Goal: Information Seeking & Learning: Find specific fact

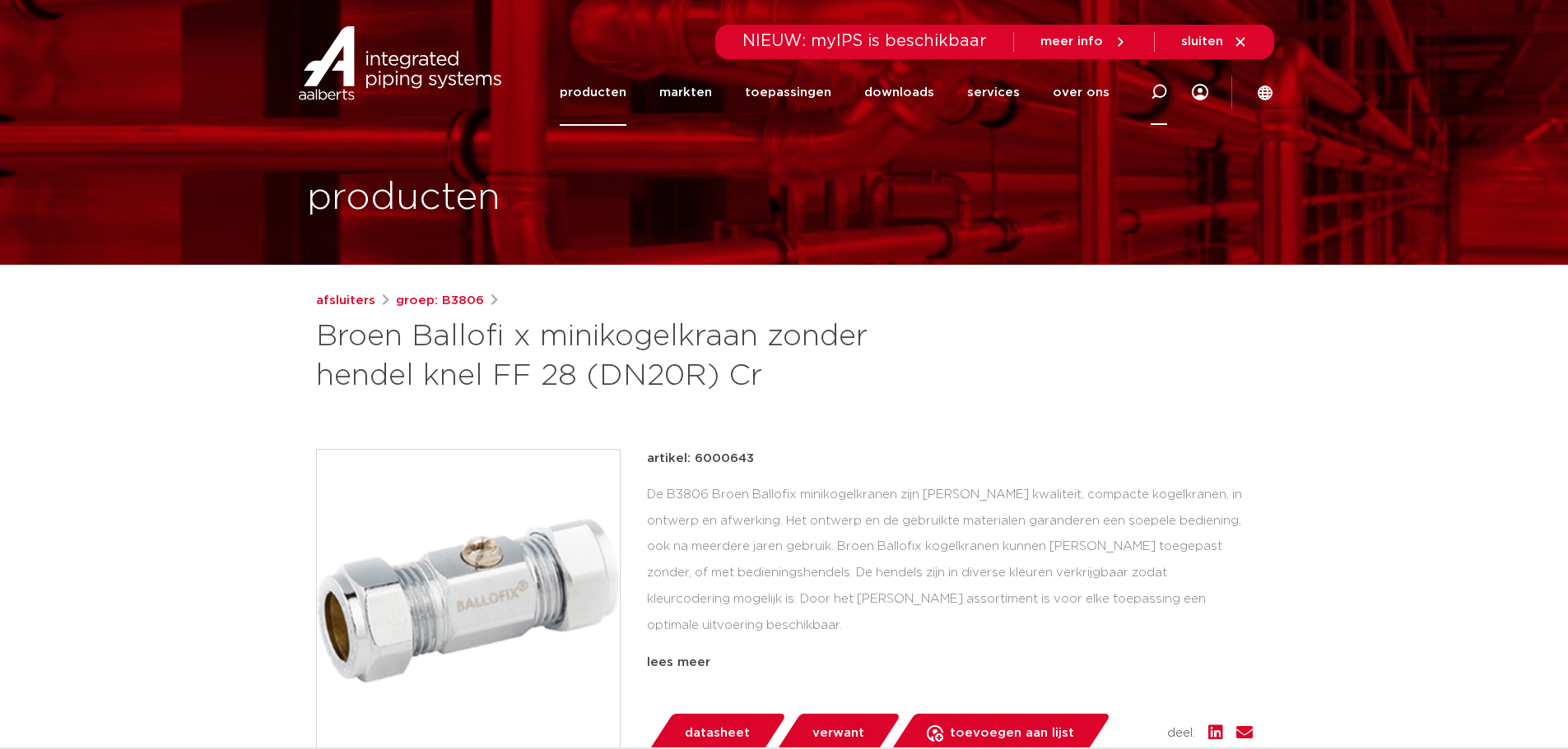
click at [1166, 91] on icon at bounding box center [1159, 92] width 17 height 17
type input "6003195"
click button "Zoeken" at bounding box center [0, 0] width 0 height 0
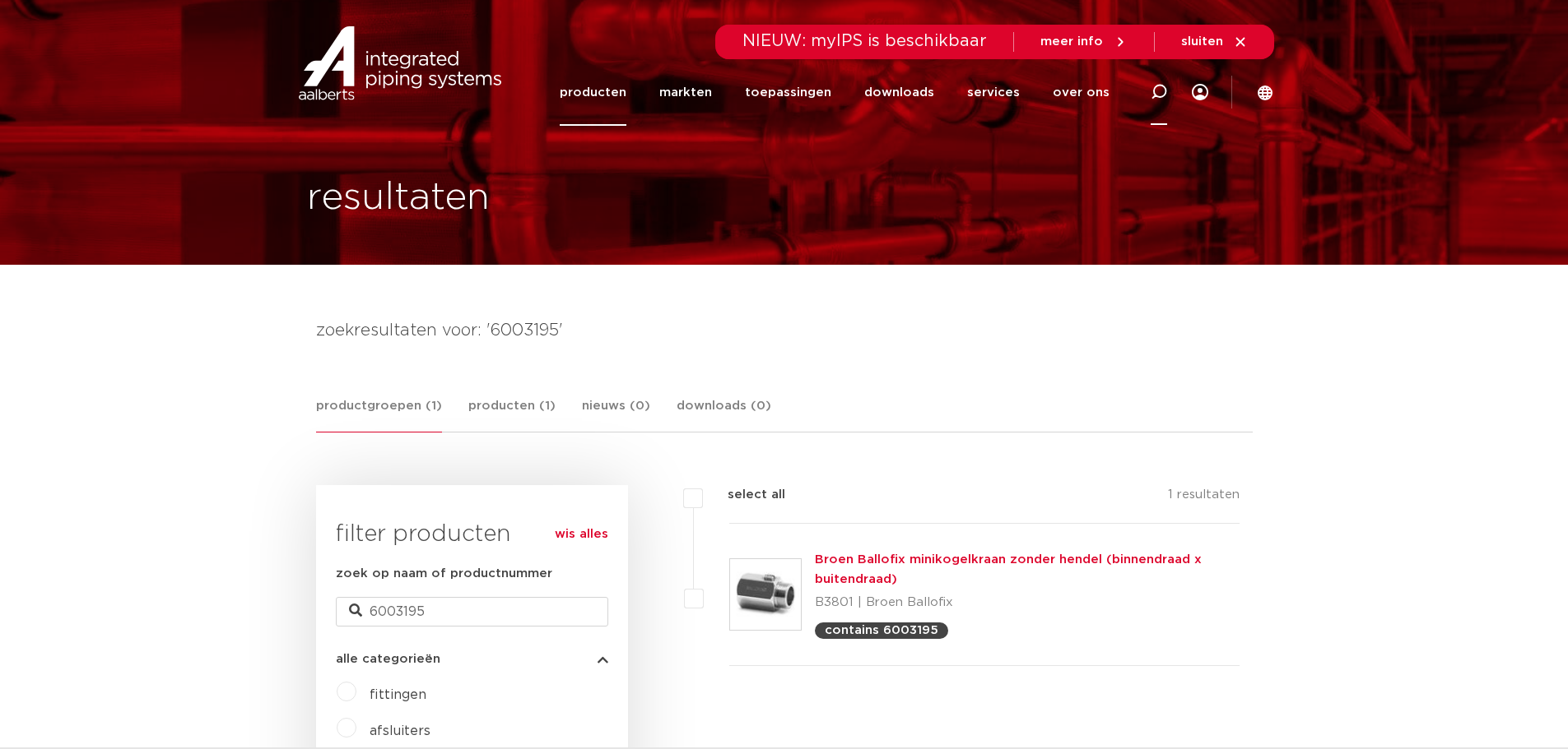
click at [1159, 87] on icon at bounding box center [1159, 92] width 17 height 17
click at [864, 562] on link "Broen Ballofix minikogelkraan zonder hendel (binnendraad x buitendraad)" at bounding box center [1008, 569] width 387 height 32
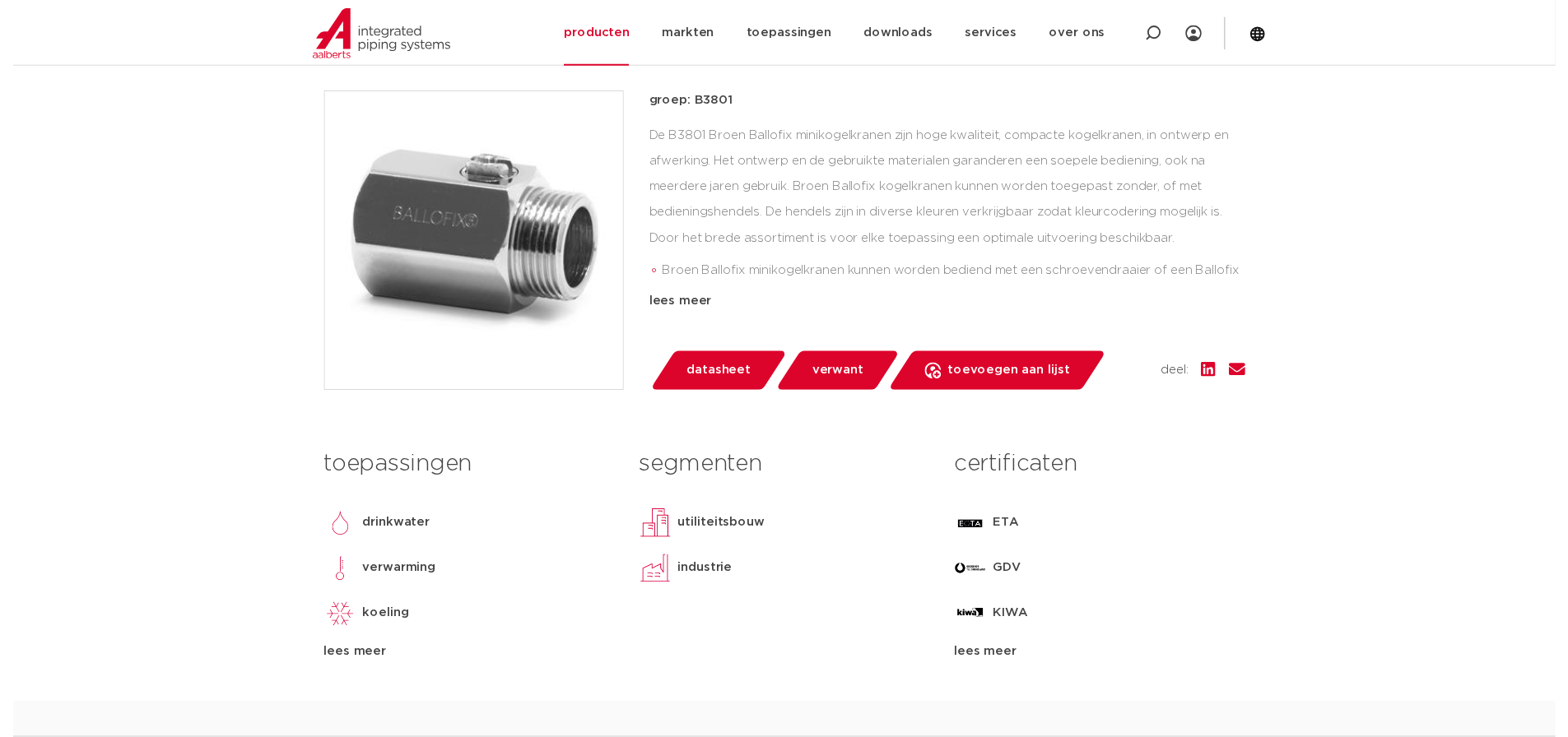
scroll to position [329, 0]
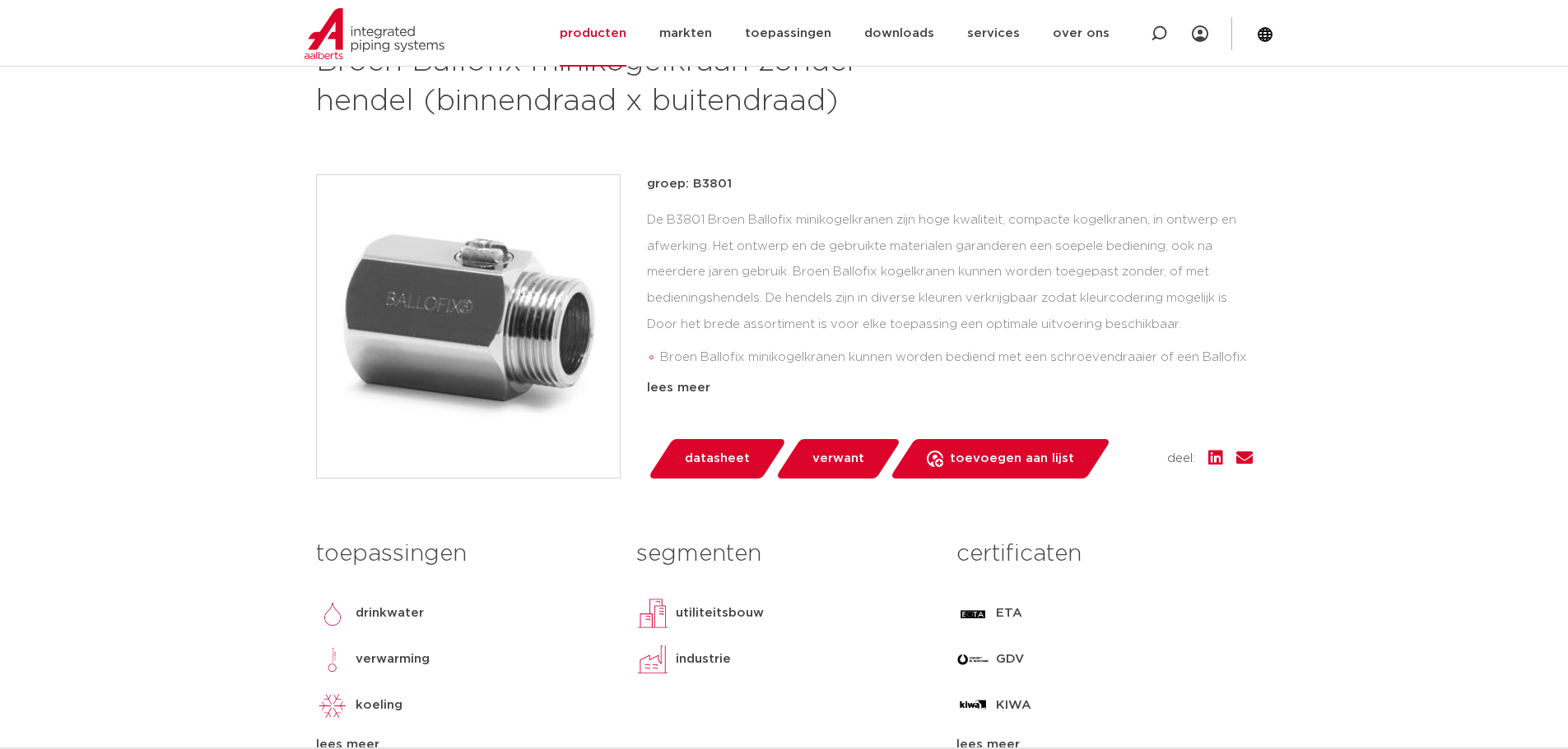
click at [715, 457] on span "datasheet" at bounding box center [717, 459] width 65 height 26
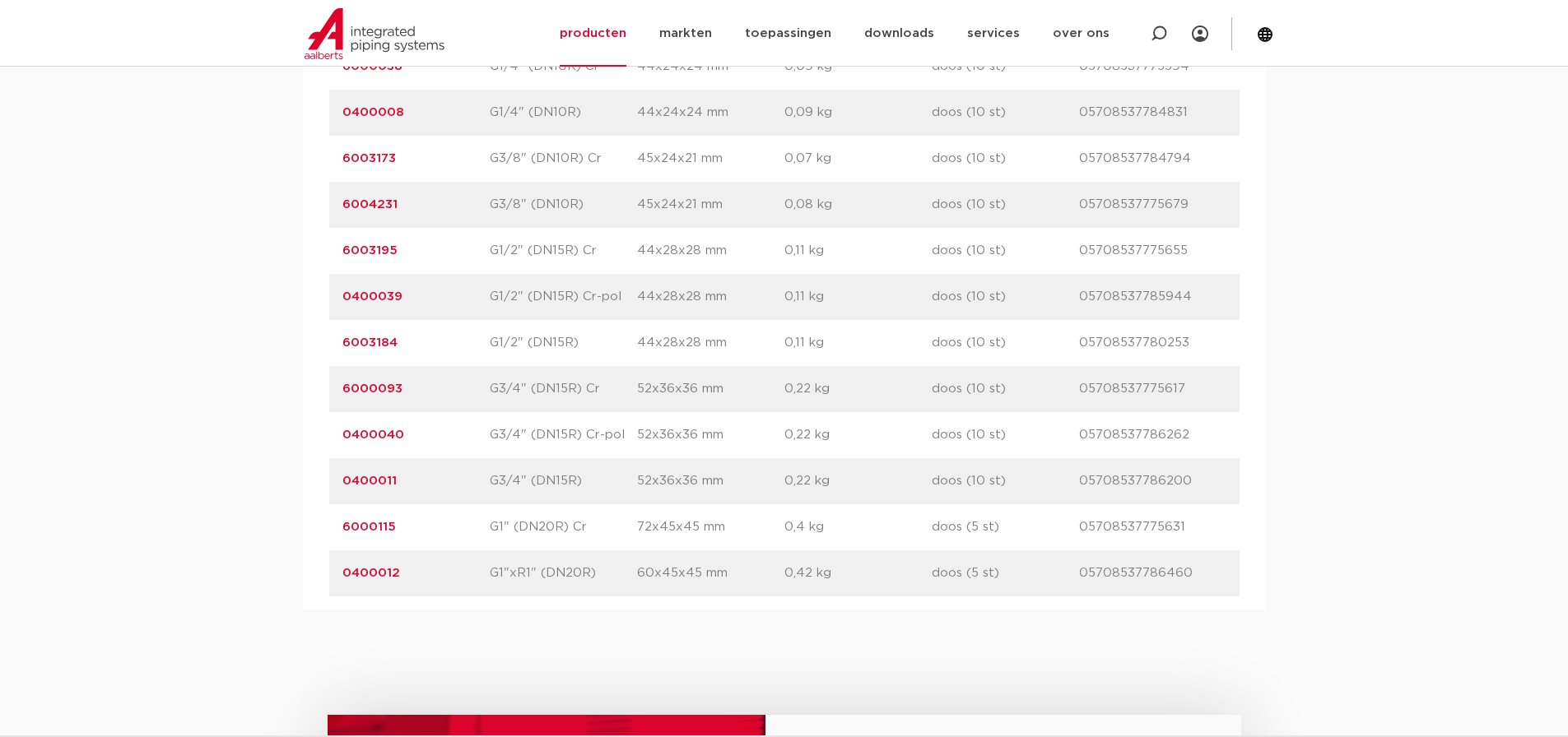
scroll to position [1259, 0]
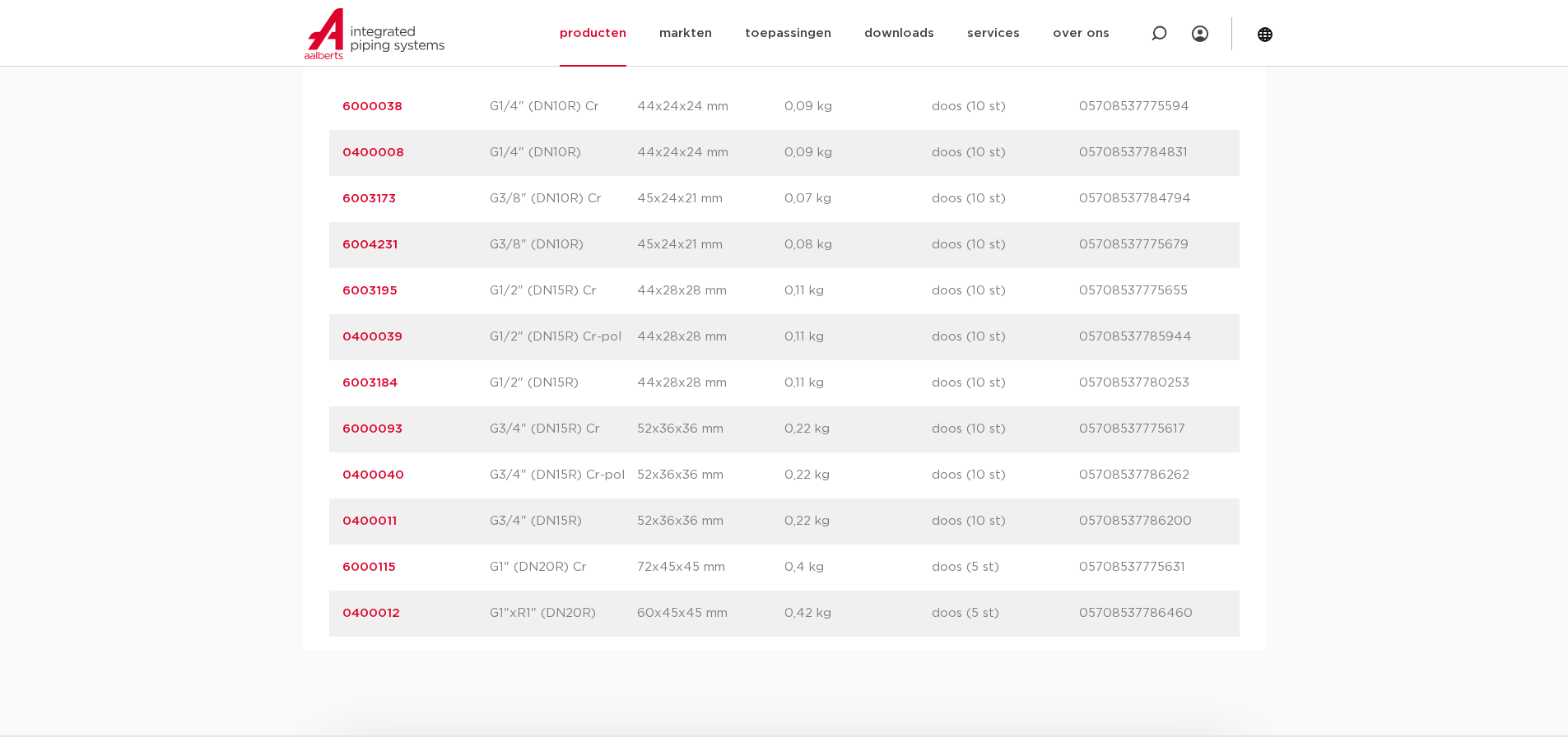
click at [378, 290] on link "6003195" at bounding box center [369, 291] width 55 height 12
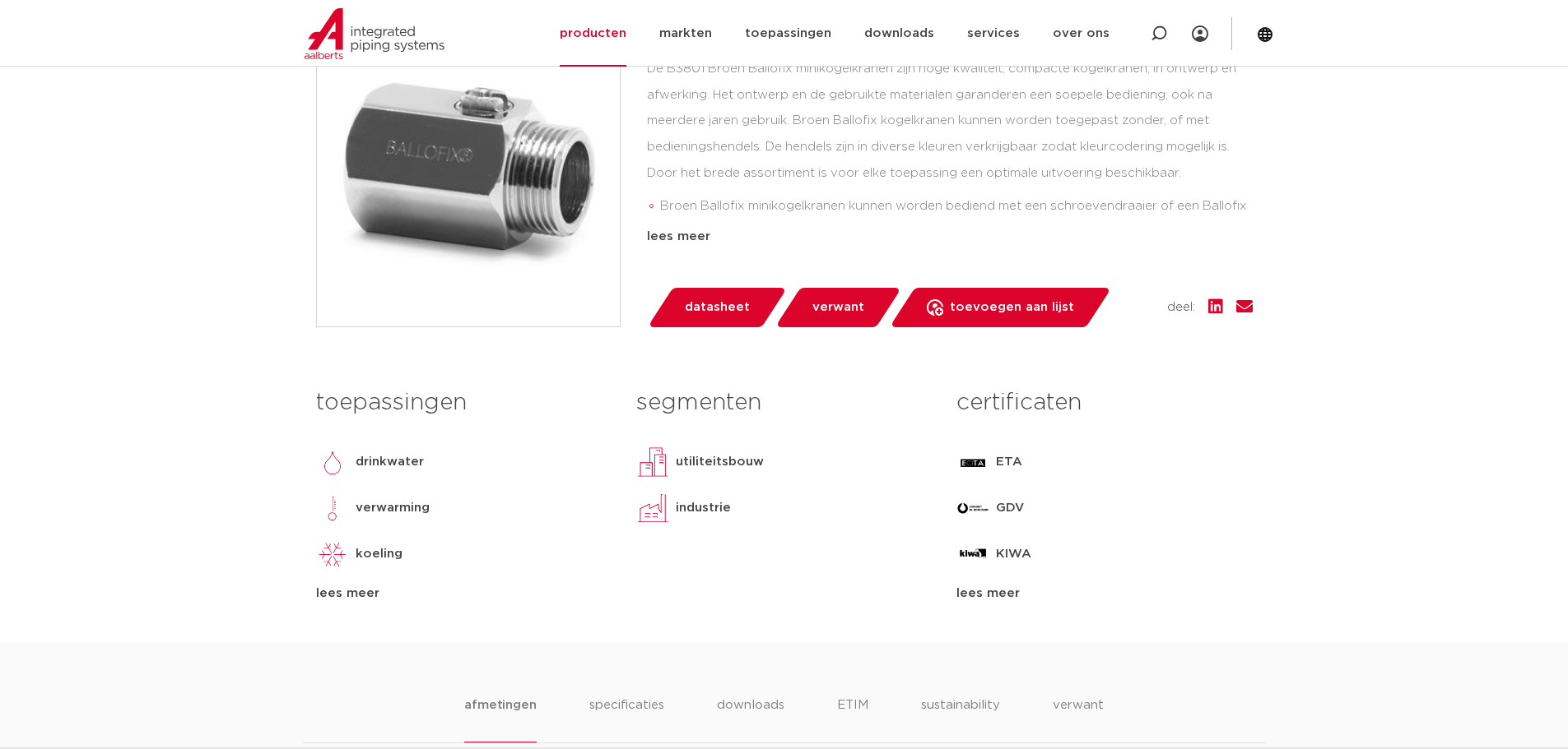
scroll to position [494, 0]
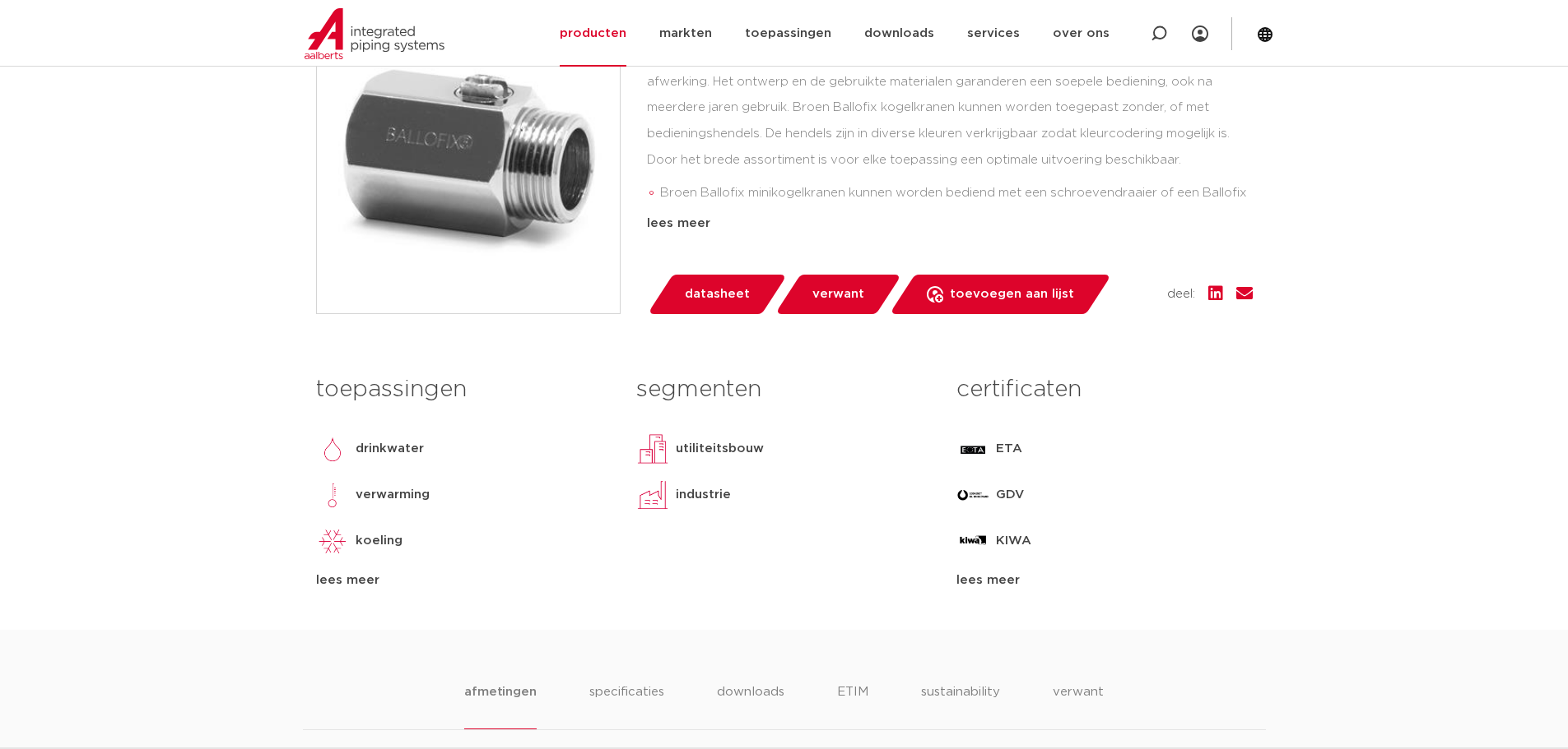
click at [346, 580] on div "lees meer" at bounding box center [463, 581] width 296 height 20
click at [687, 297] on span "datasheet" at bounding box center [717, 295] width 65 height 26
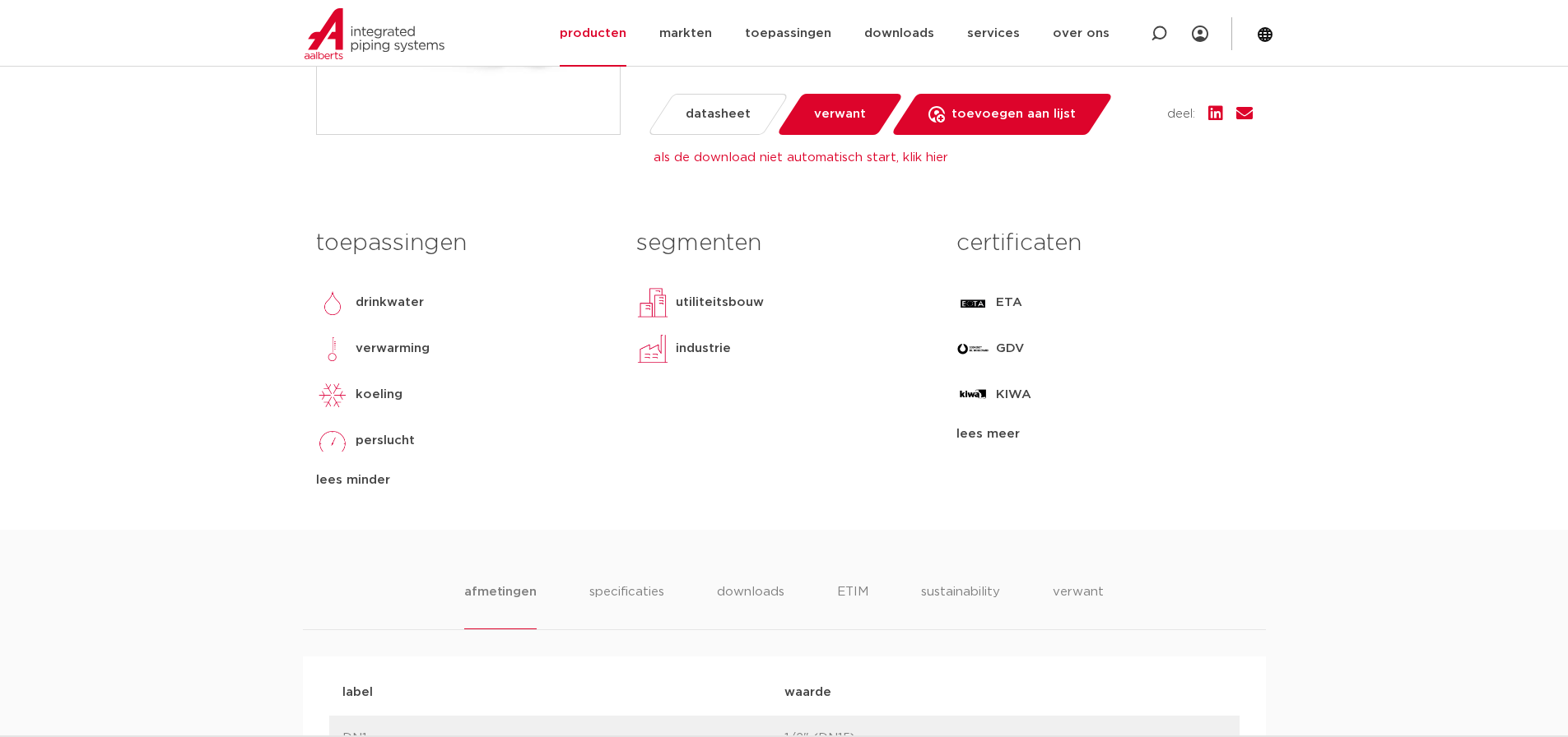
scroll to position [659, 0]
